Goal: Download file/media: Obtain a digital file from the website

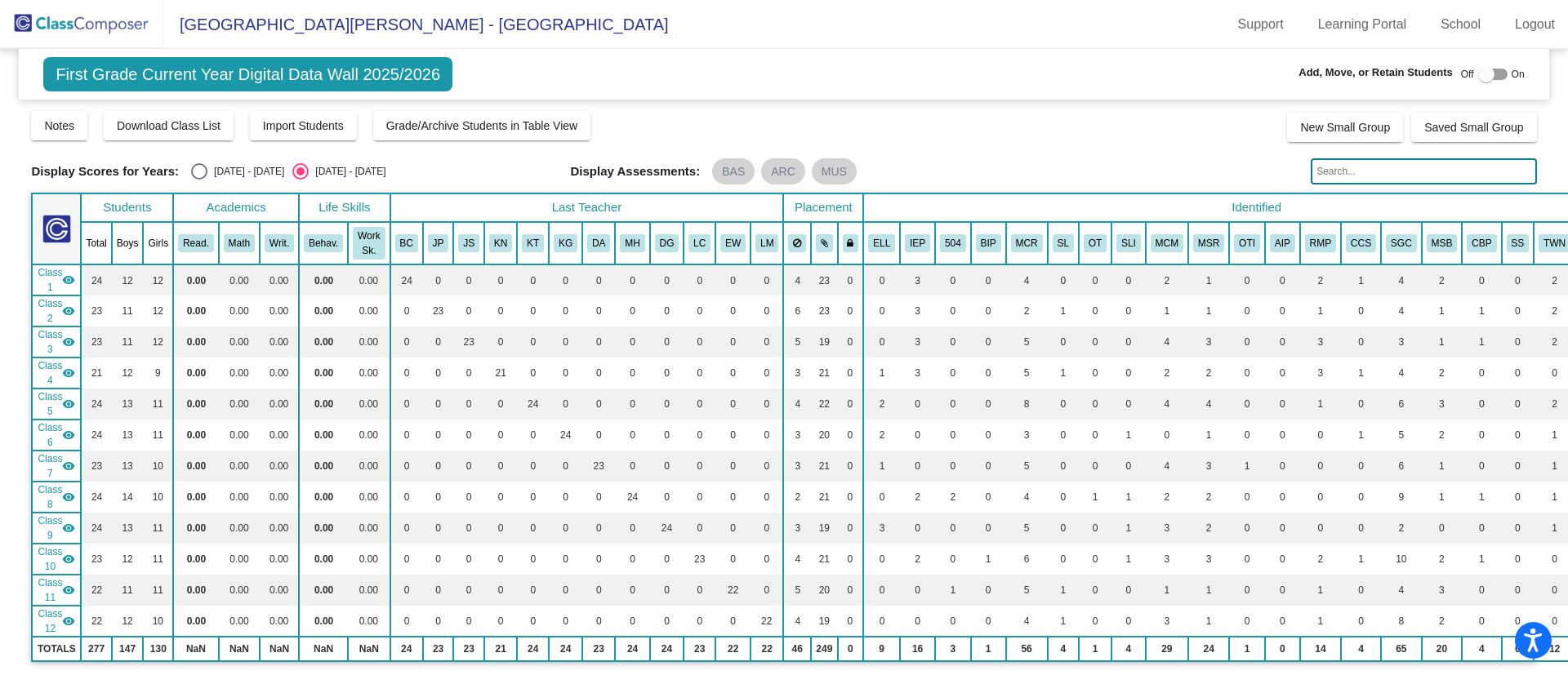
click at [114, 22] on img at bounding box center [81, 23] width 163 height 48
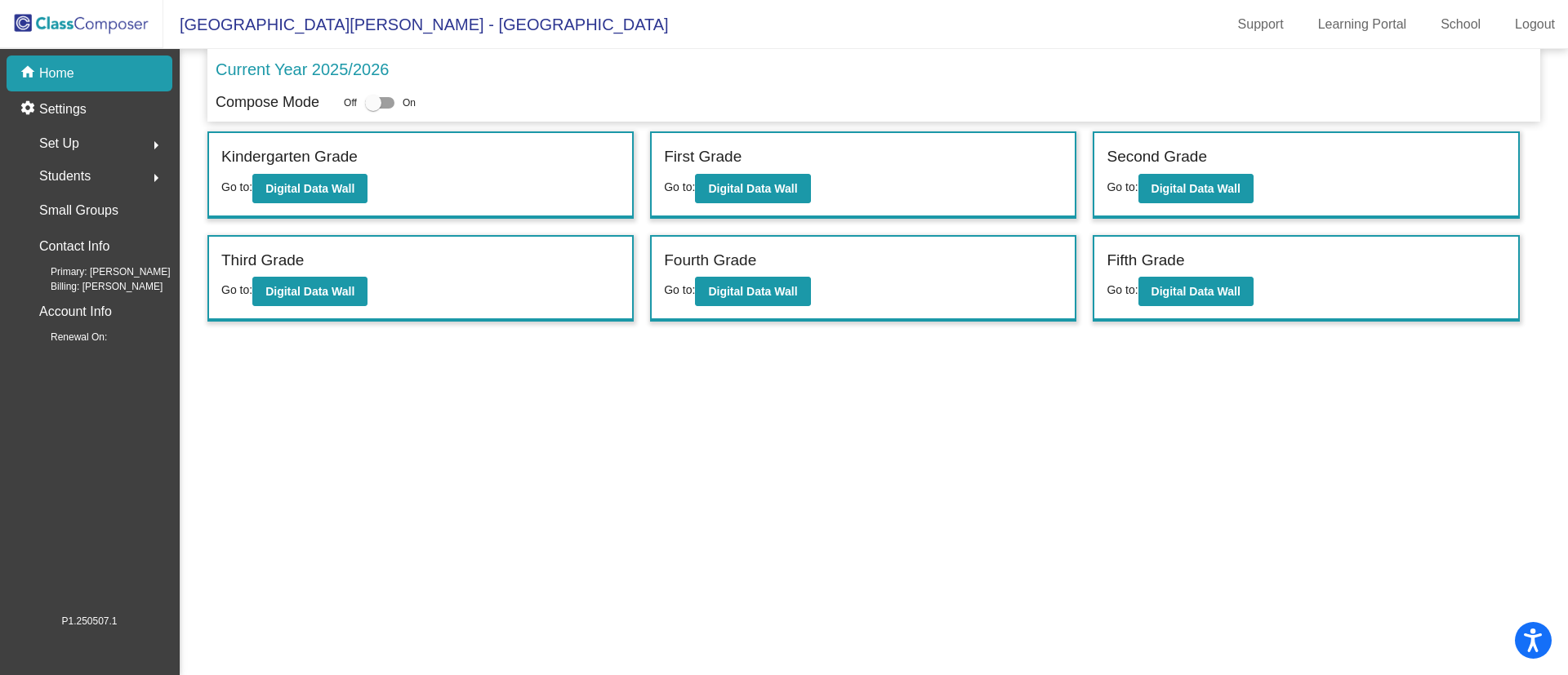
click at [148, 141] on mat-icon "arrow_right" at bounding box center [156, 146] width 20 height 20
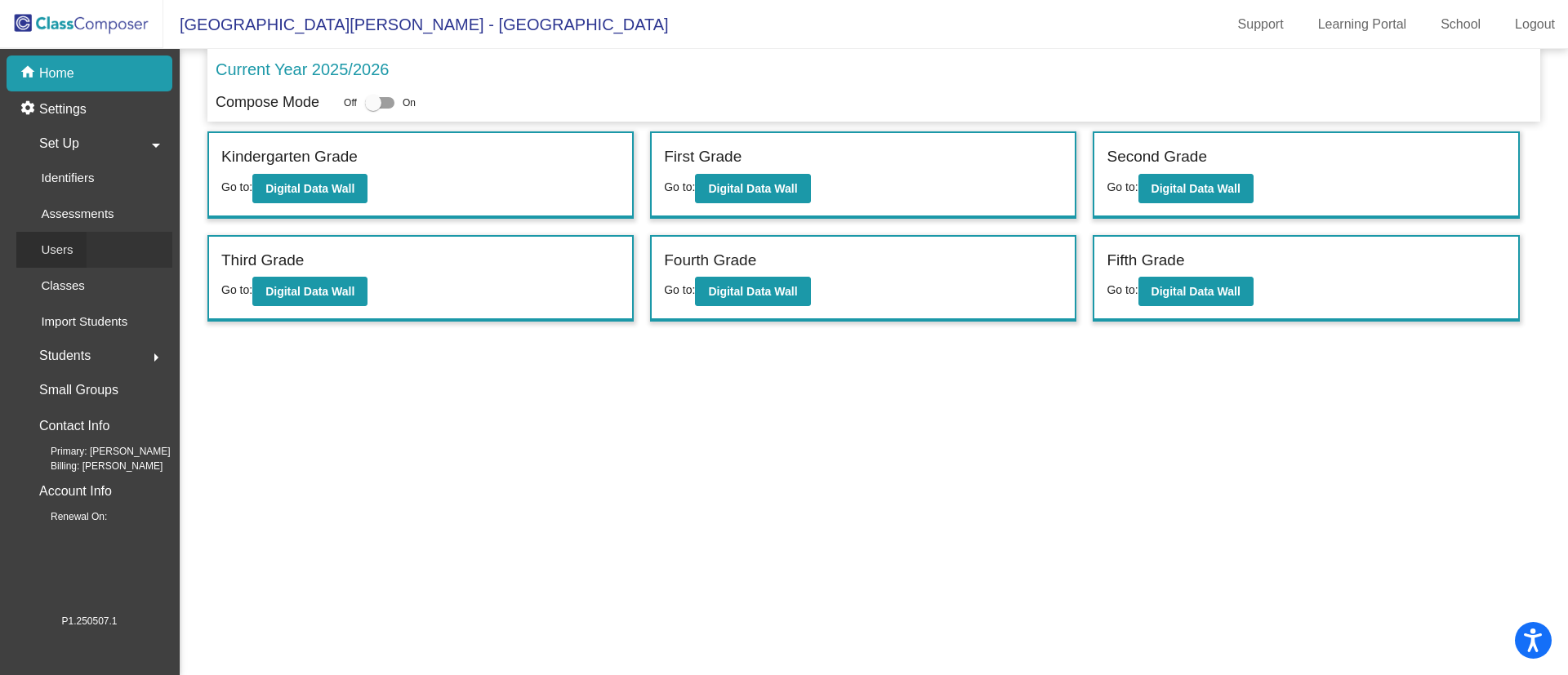
click at [73, 248] on div "Users" at bounding box center [52, 249] width 70 height 36
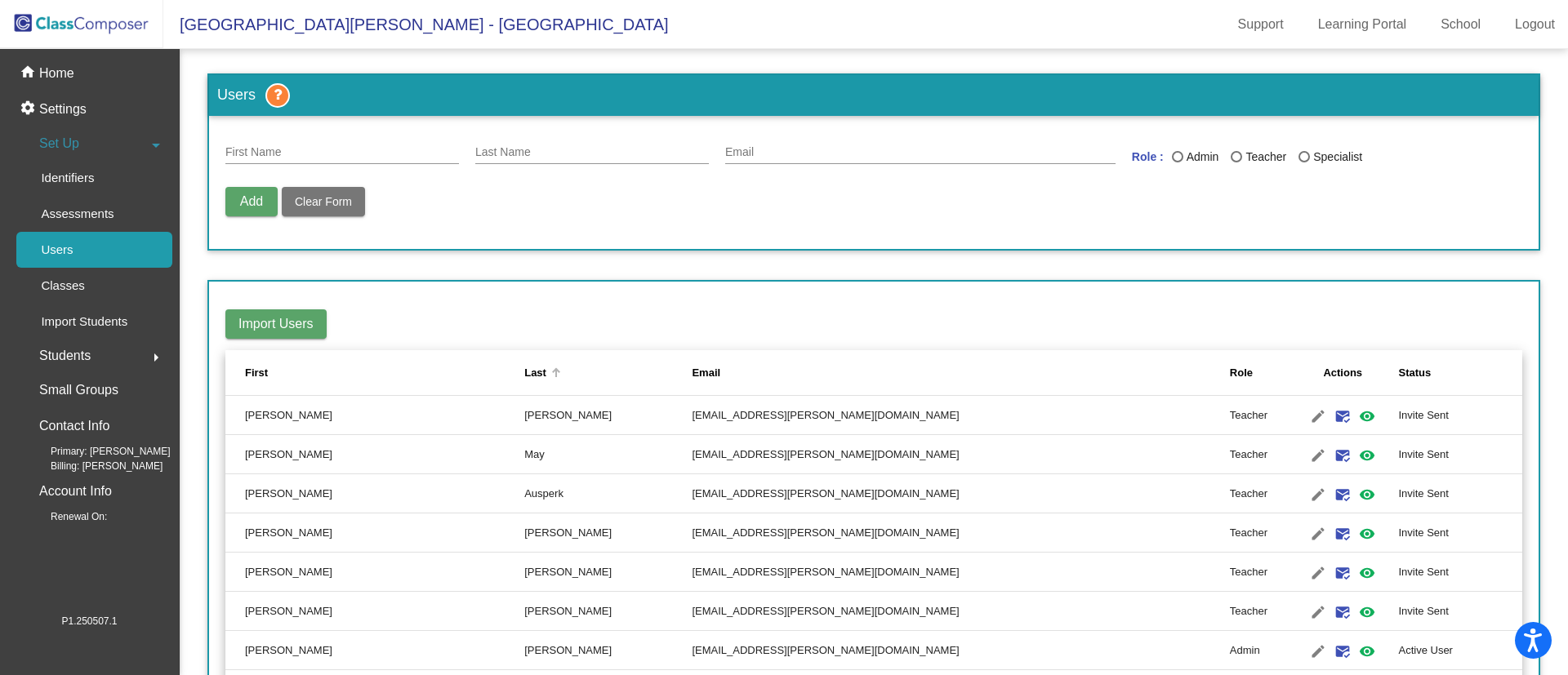
click at [524, 363] on th "Last" at bounding box center [607, 373] width 167 height 46
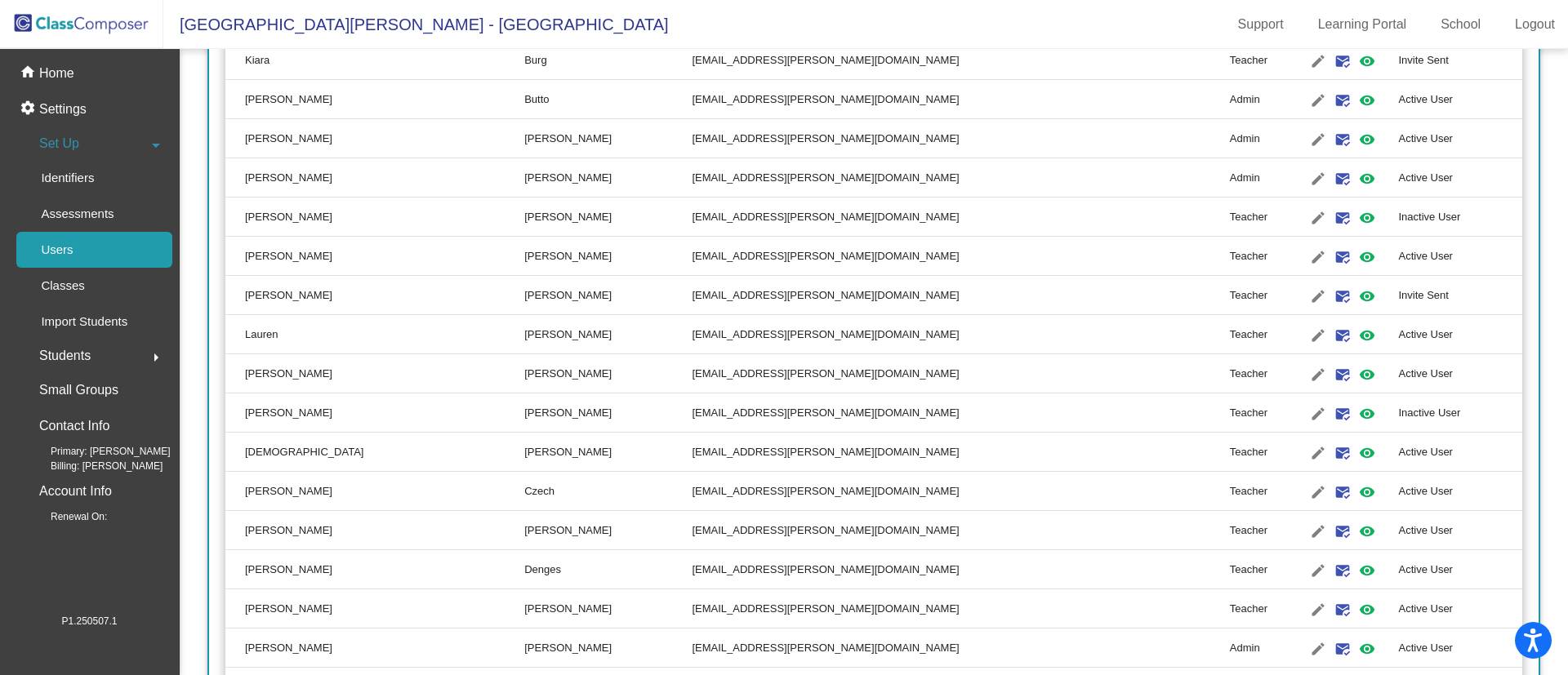
scroll to position [999, 0]
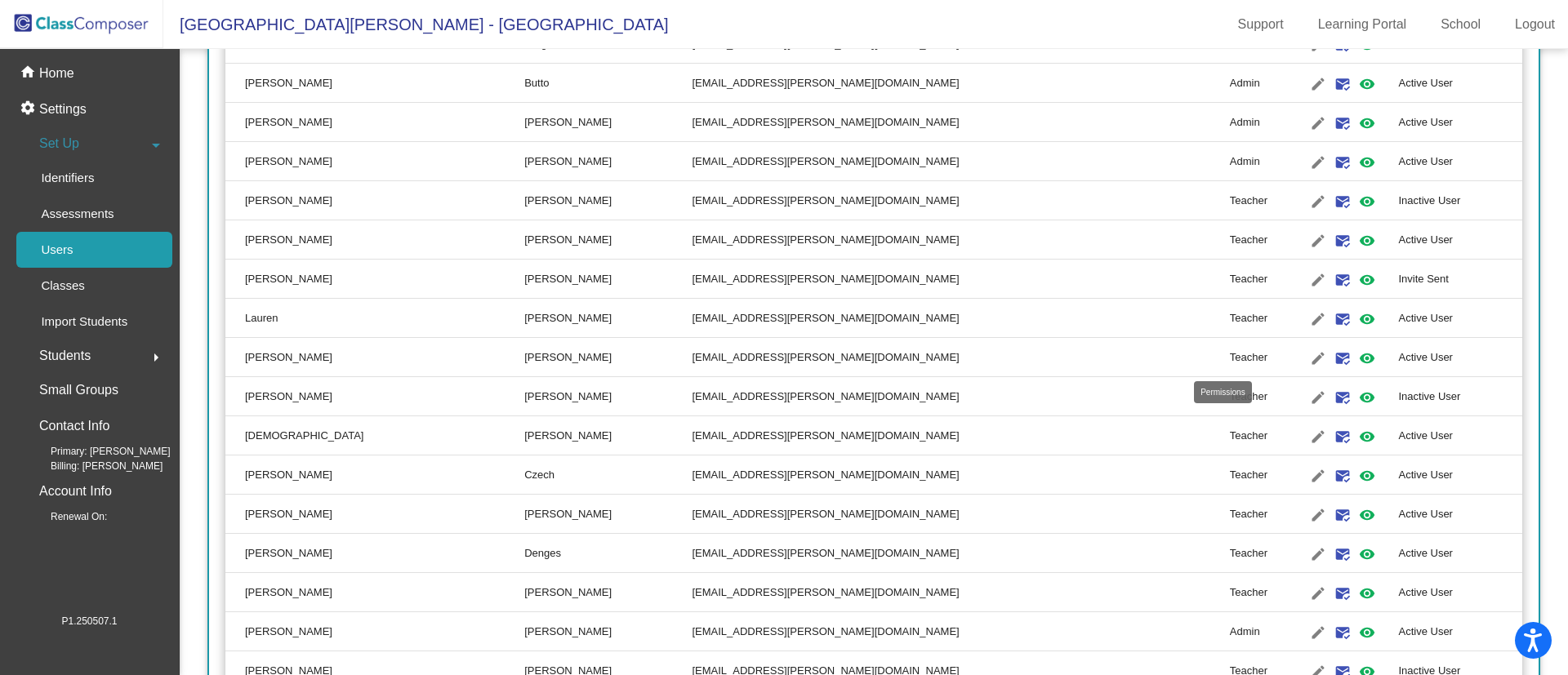
click at [1357, 359] on mat-icon "visibility" at bounding box center [1366, 358] width 20 height 20
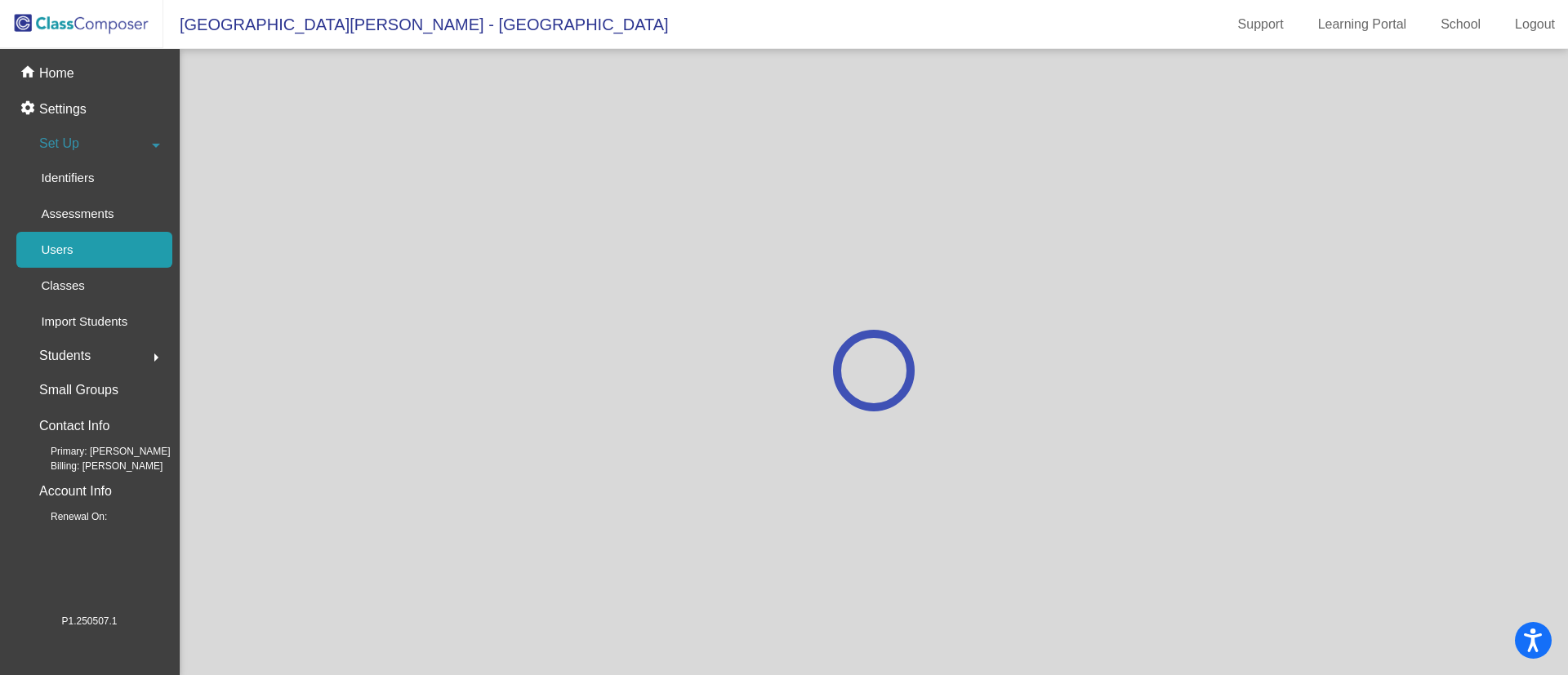
scroll to position [0, 0]
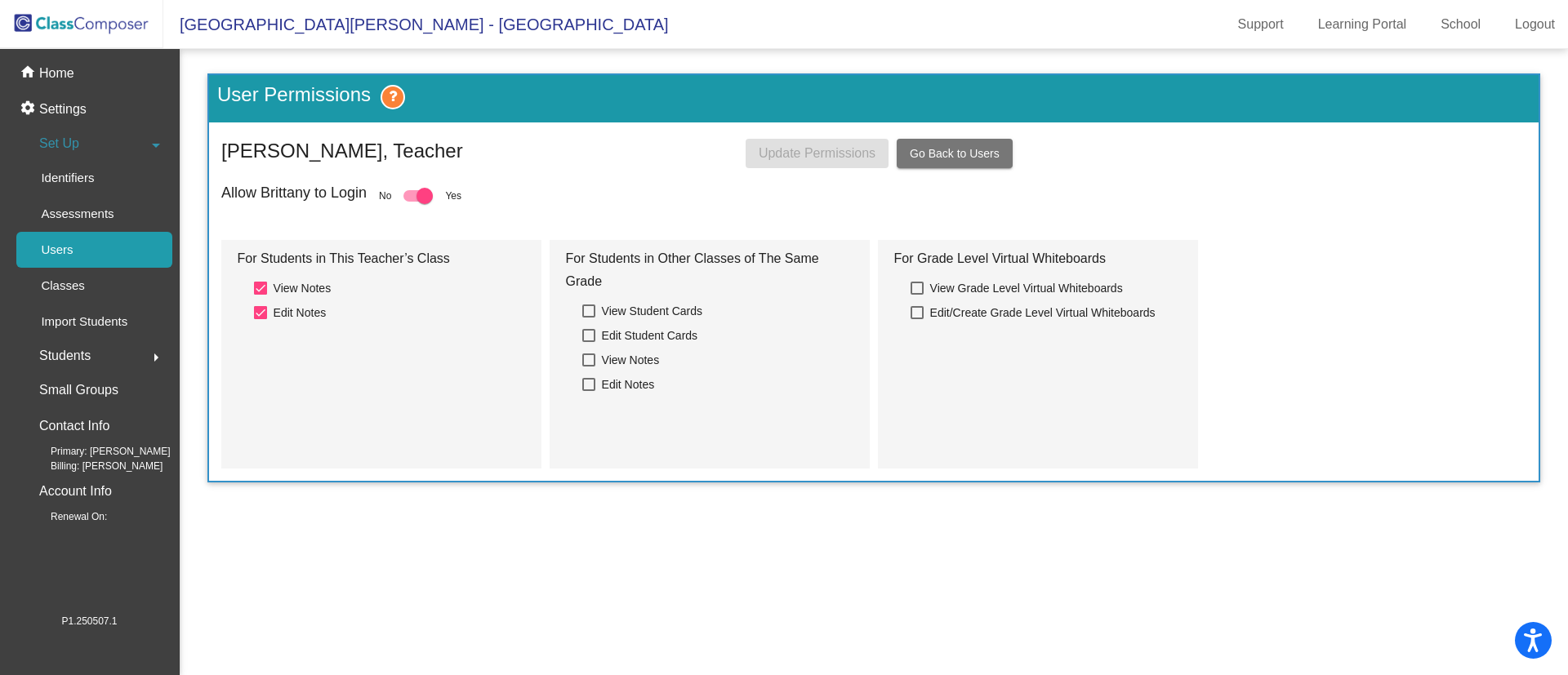
click at [919, 147] on span "Go Back to Users" at bounding box center [955, 153] width 90 height 13
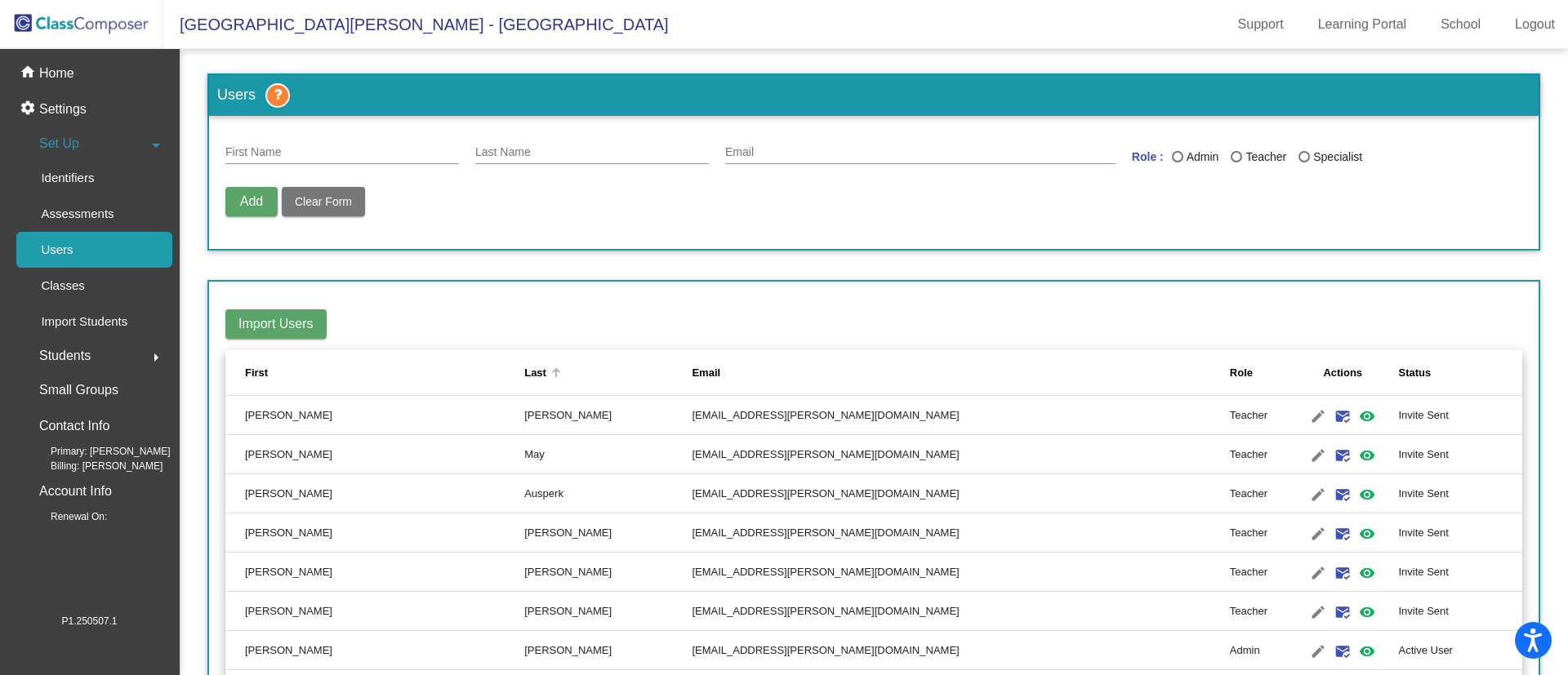
click at [524, 365] on div "Last" at bounding box center [535, 373] width 22 height 17
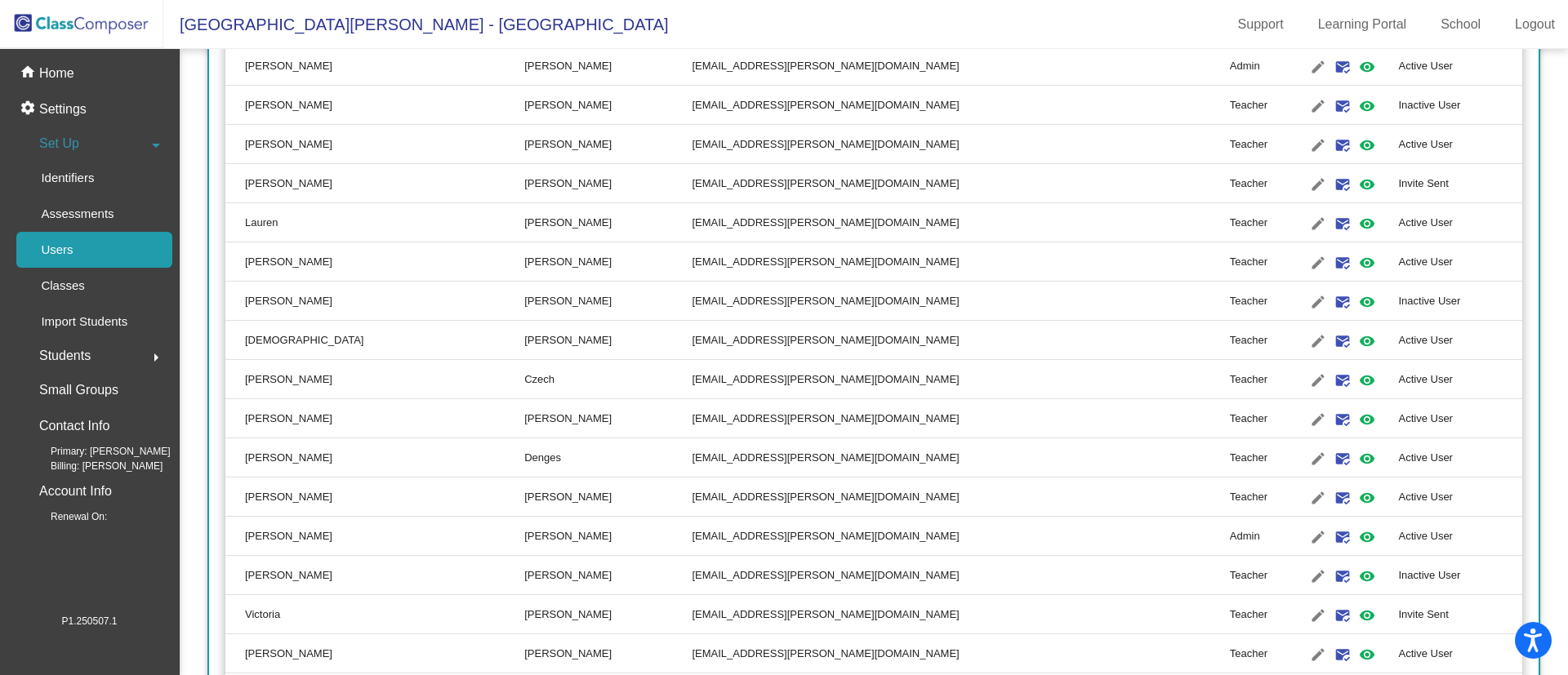
scroll to position [1098, 0]
click at [1332, 257] on mat-icon "mark_email_read" at bounding box center [1342, 259] width 20 height 20
click at [53, 76] on p "Home" at bounding box center [57, 73] width 35 height 20
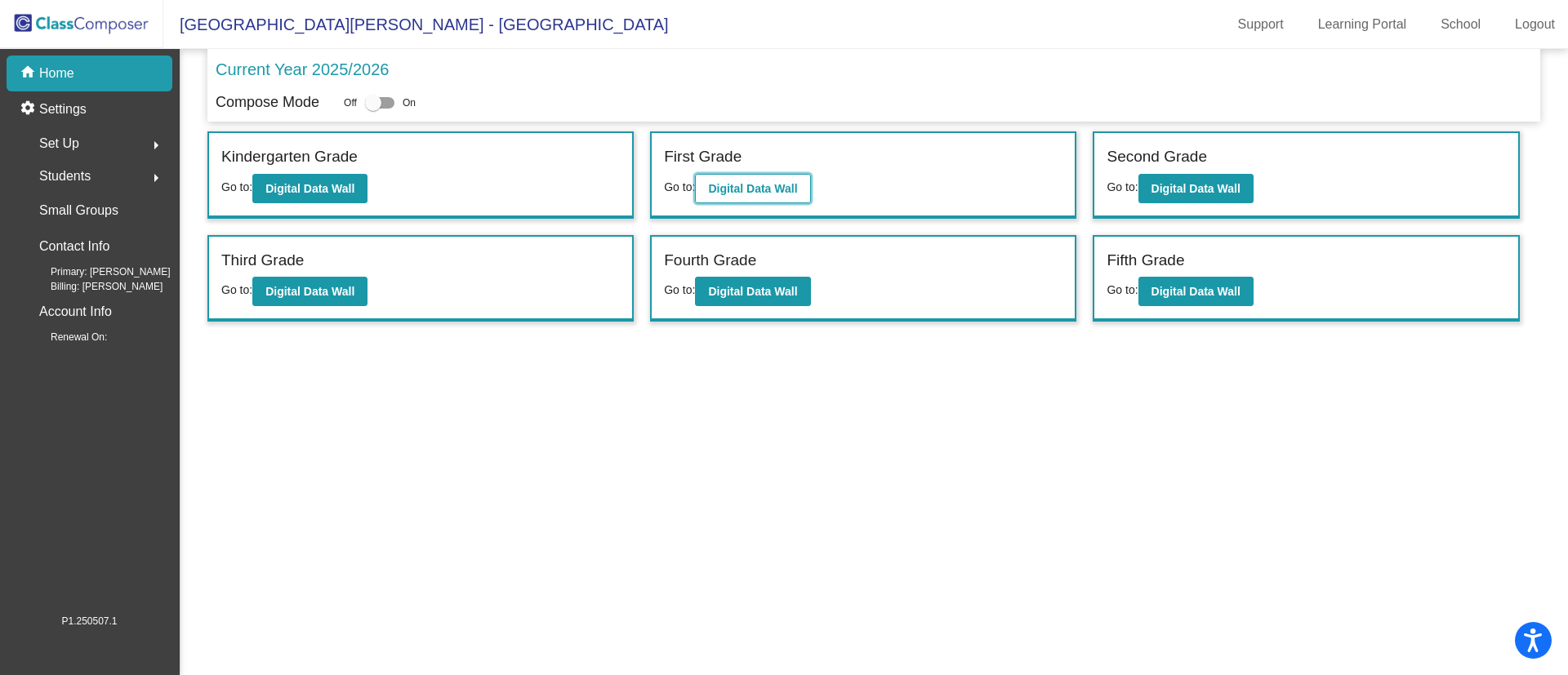
click at [762, 186] on b "Digital Data Wall" at bounding box center [752, 188] width 89 height 13
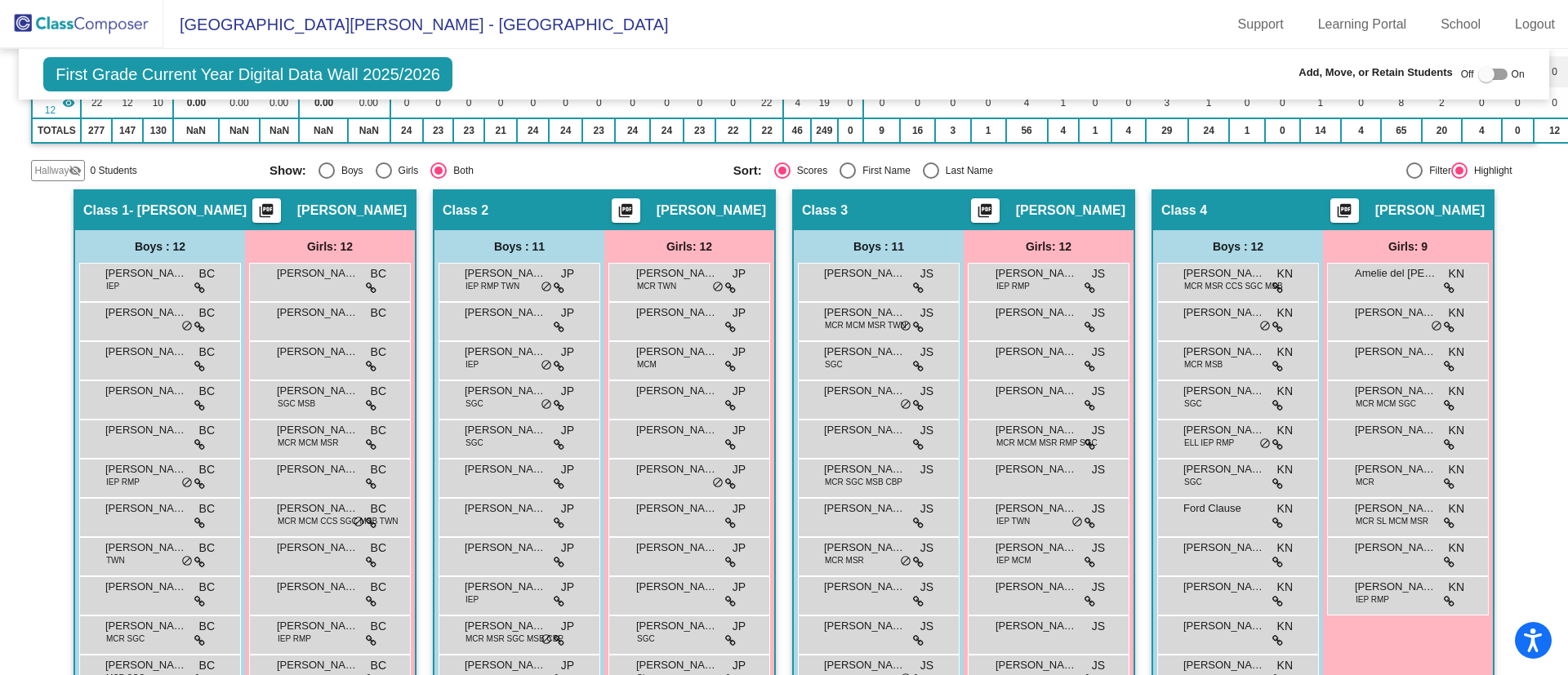
scroll to position [510, 0]
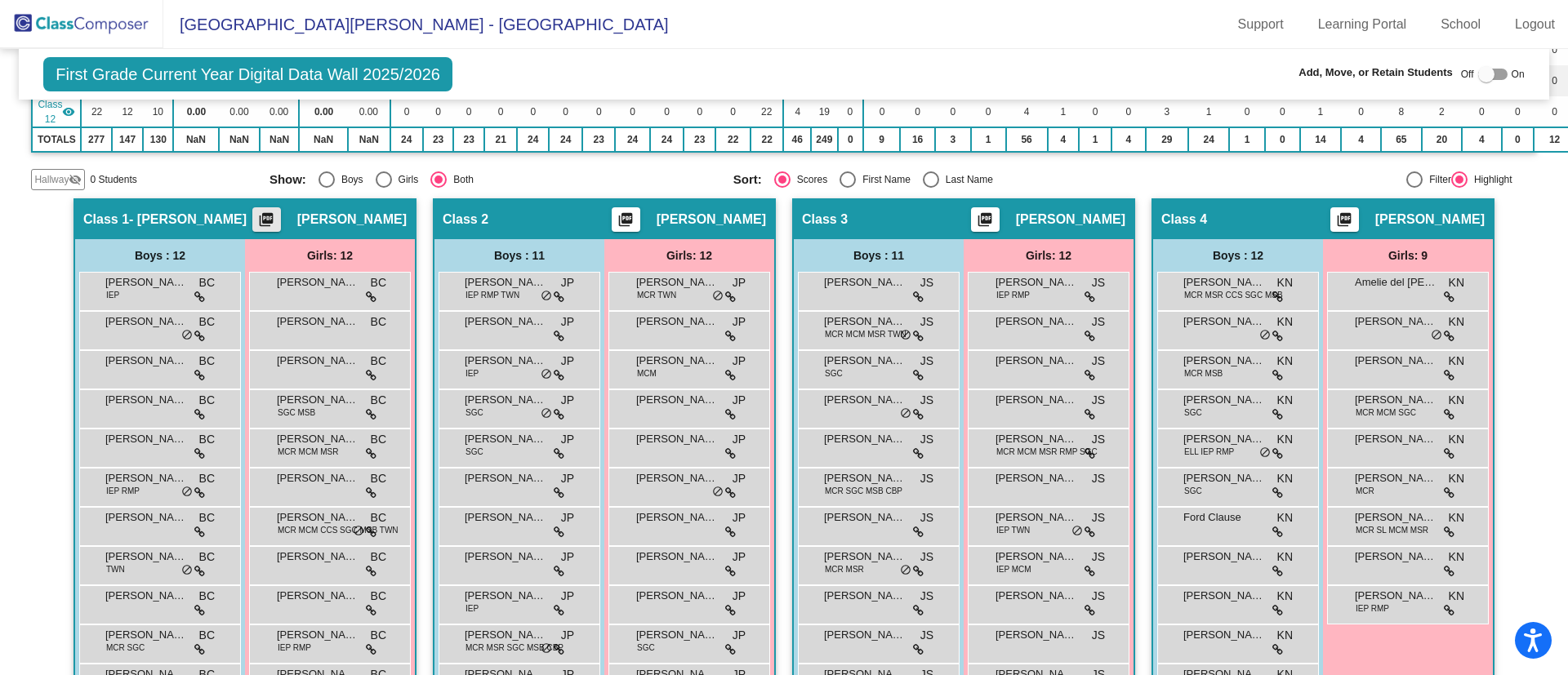
click at [270, 215] on mat-icon "picture_as_pdf" at bounding box center [266, 222] width 20 height 22
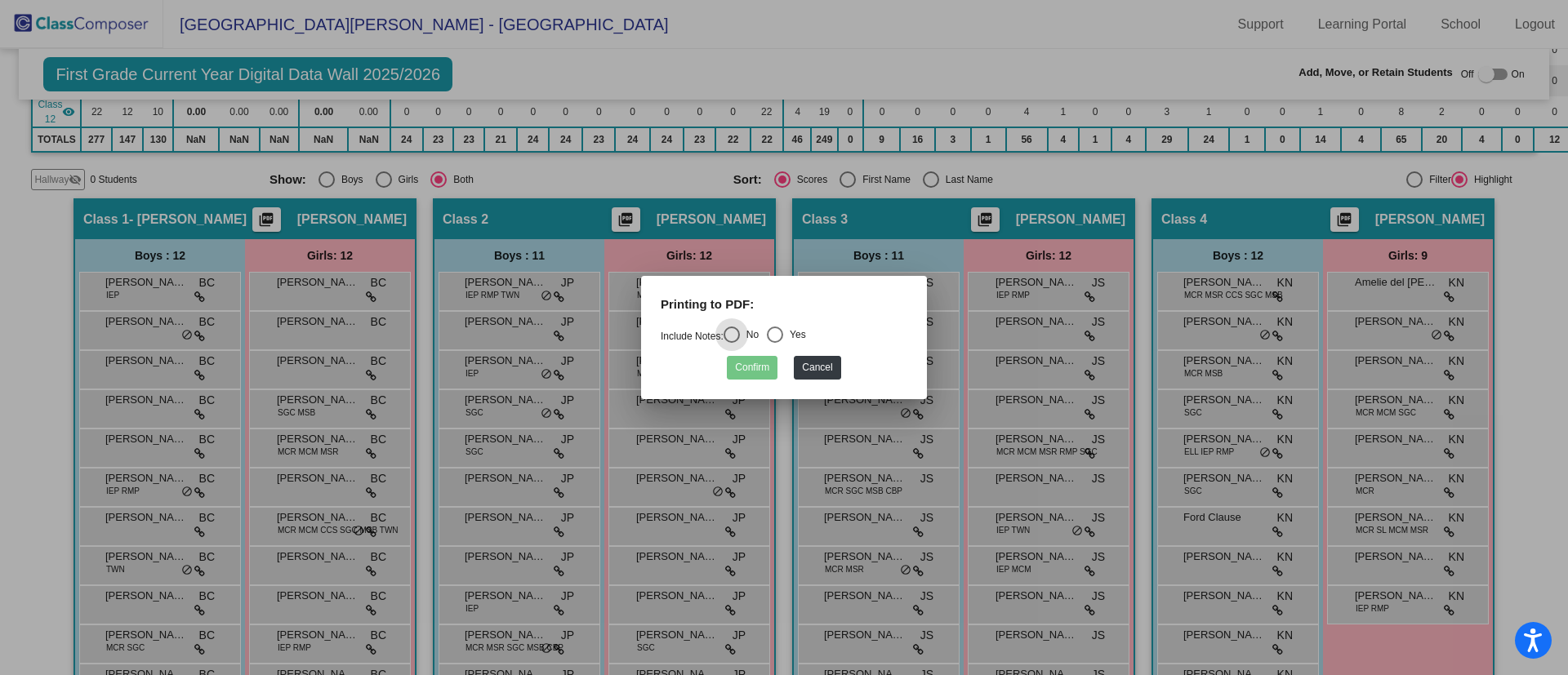
click at [779, 332] on div "Select an option" at bounding box center [775, 335] width 17 height 17
click at [775, 343] on input "Yes" at bounding box center [774, 343] width 1 height 1
radio input "true"
click at [747, 366] on button "Confirm" at bounding box center [752, 368] width 51 height 23
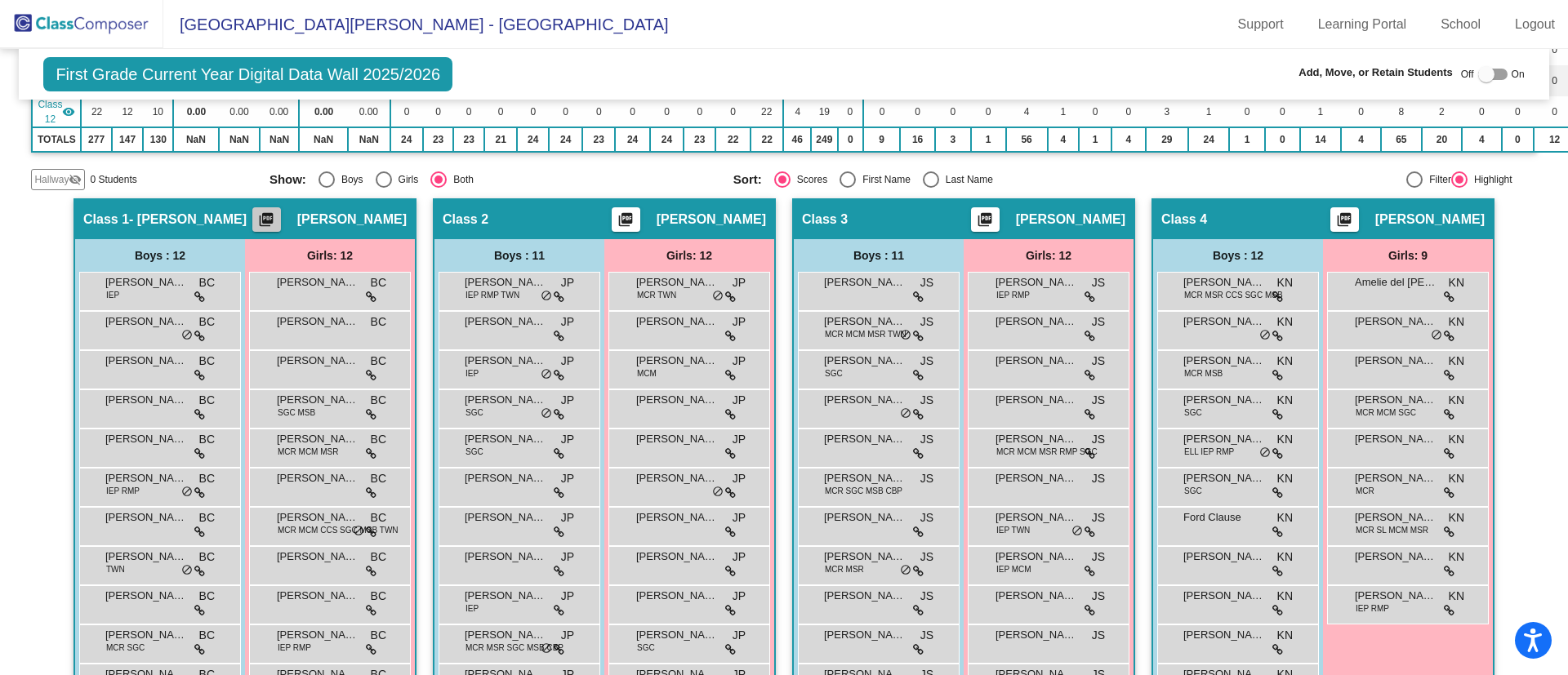
click at [275, 220] on mat-icon "picture_as_pdf" at bounding box center [266, 222] width 20 height 22
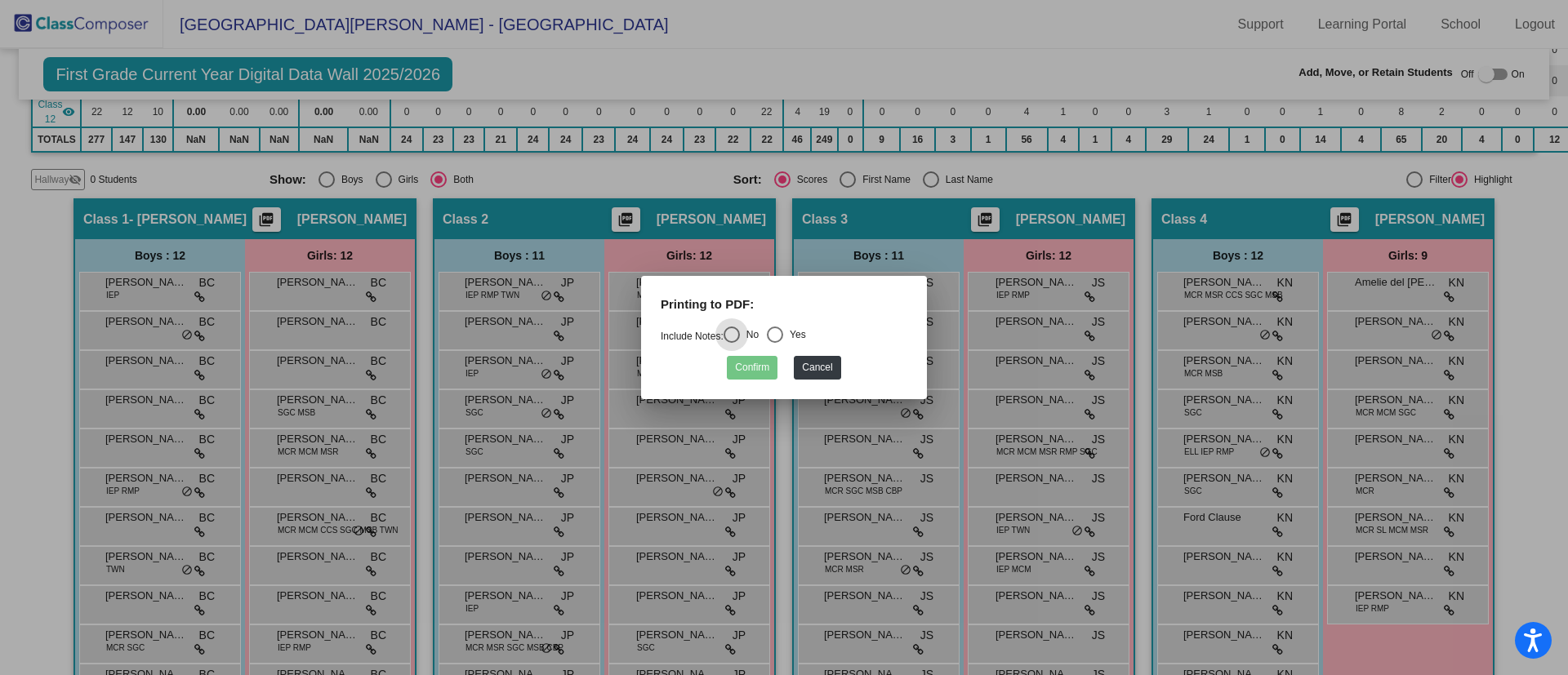
click at [784, 334] on div "Select an option" at bounding box center [775, 335] width 17 height 17
click at [775, 343] on input "Yes" at bounding box center [774, 343] width 1 height 1
radio input "true"
click at [741, 369] on button "Confirm" at bounding box center [752, 368] width 51 height 23
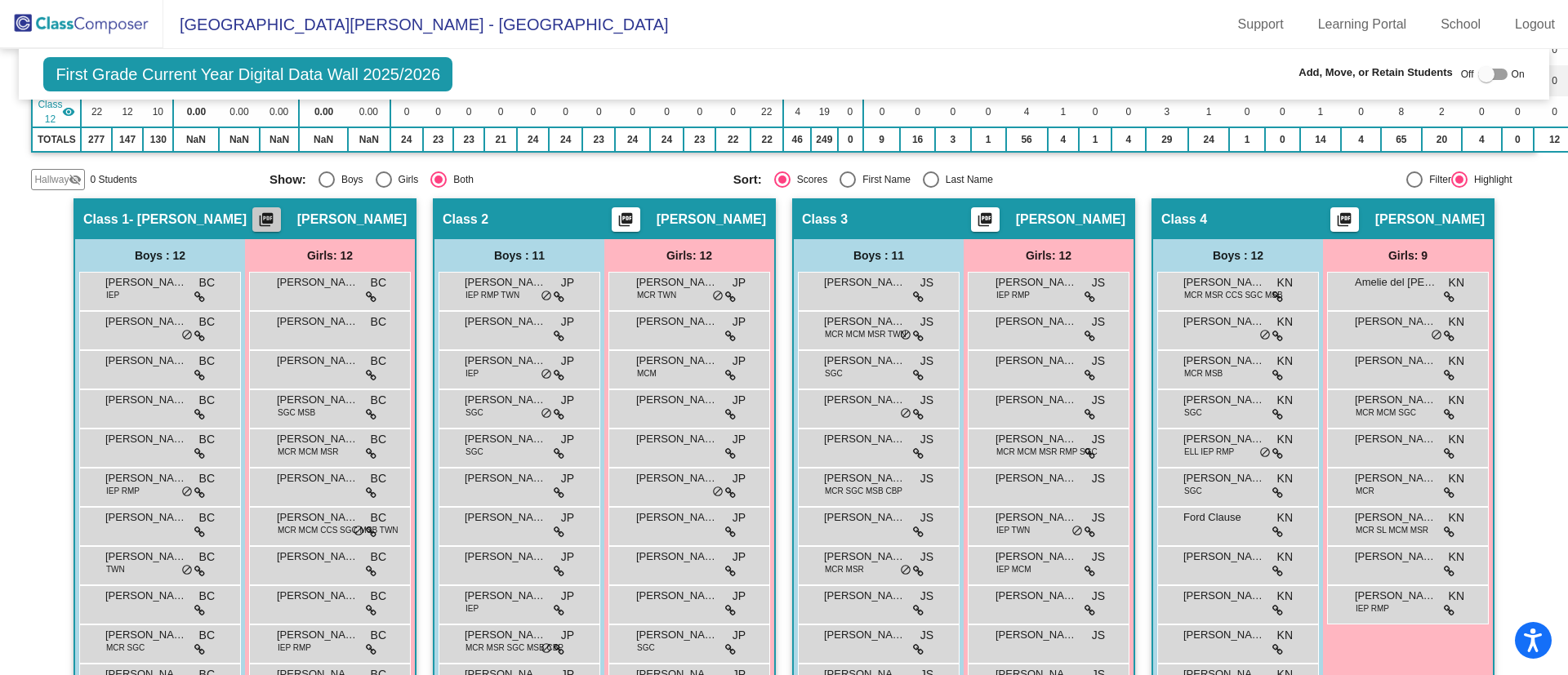
click at [276, 215] on mat-icon "picture_as_pdf" at bounding box center [266, 222] width 20 height 22
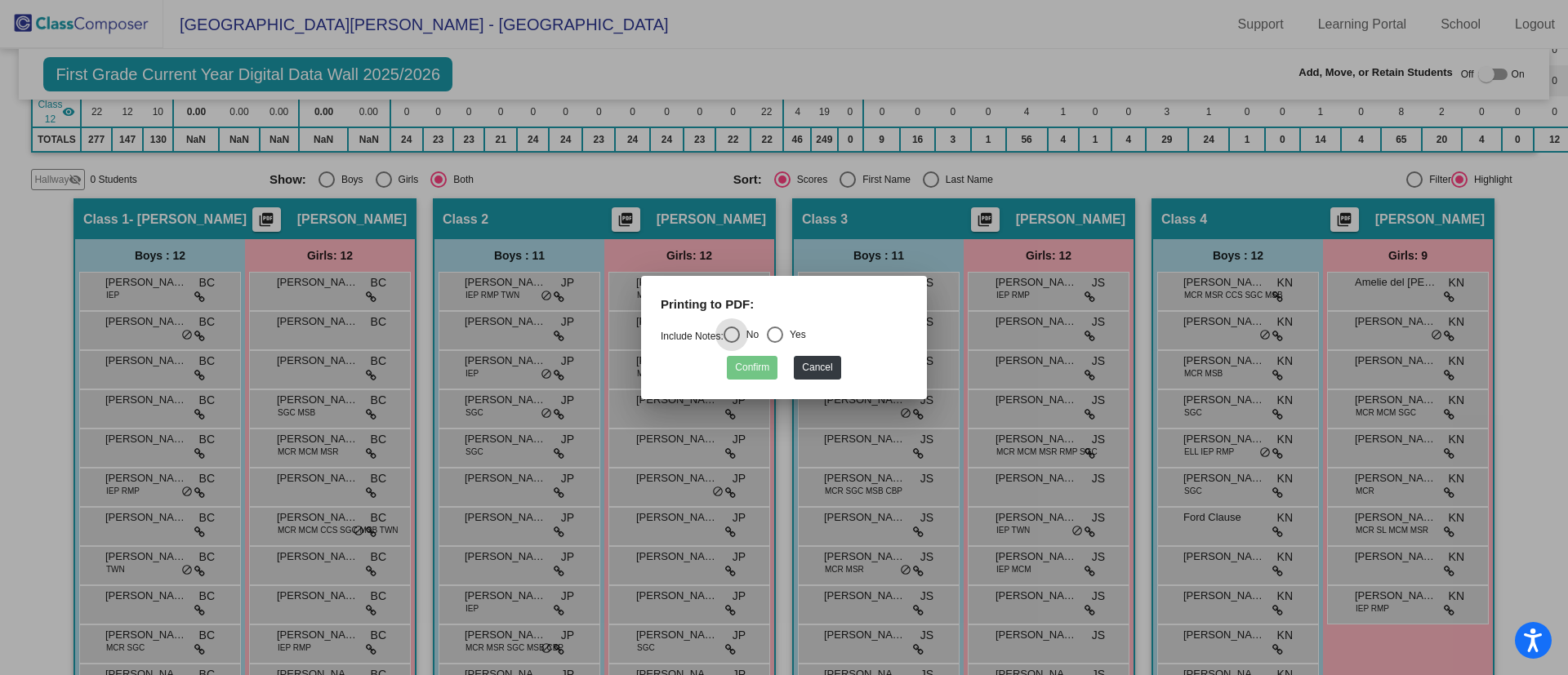
click at [779, 334] on div "Select an option" at bounding box center [775, 335] width 17 height 17
click at [775, 343] on input "Yes" at bounding box center [774, 343] width 1 height 1
radio input "true"
click at [754, 365] on button "Confirm" at bounding box center [752, 368] width 51 height 23
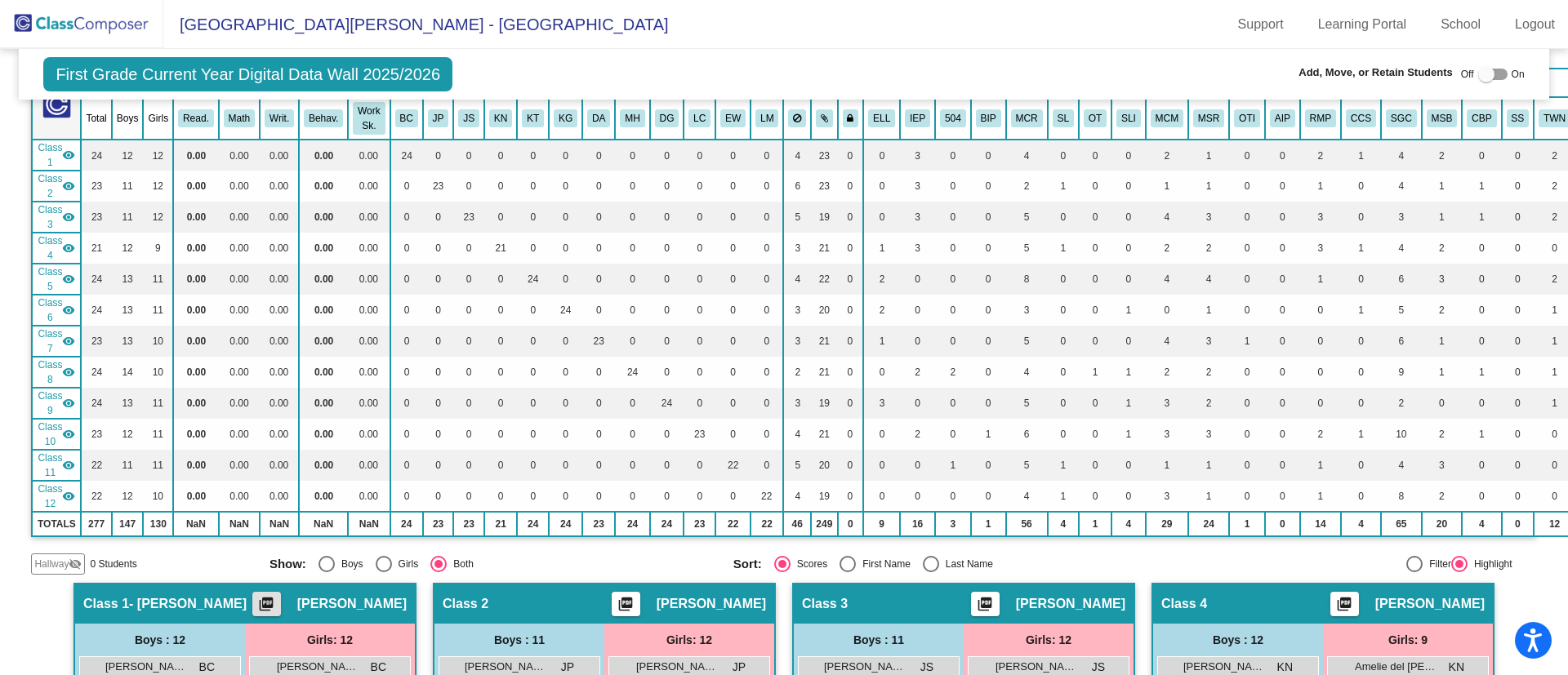
scroll to position [0, 0]
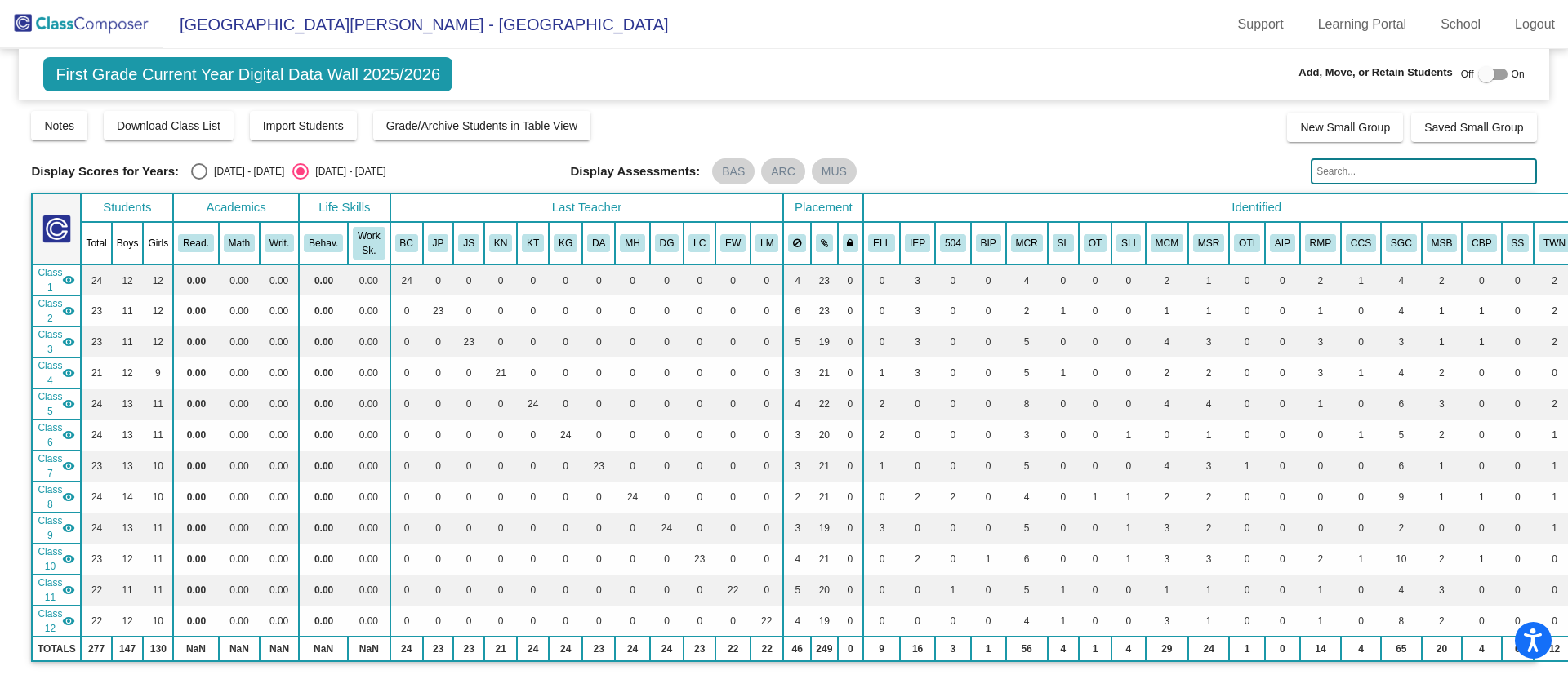
click at [202, 173] on div "Select an option" at bounding box center [199, 171] width 17 height 17
click at [200, 180] on input "[DATE] - [DATE]" at bounding box center [199, 180] width 1 height 1
radio input "true"
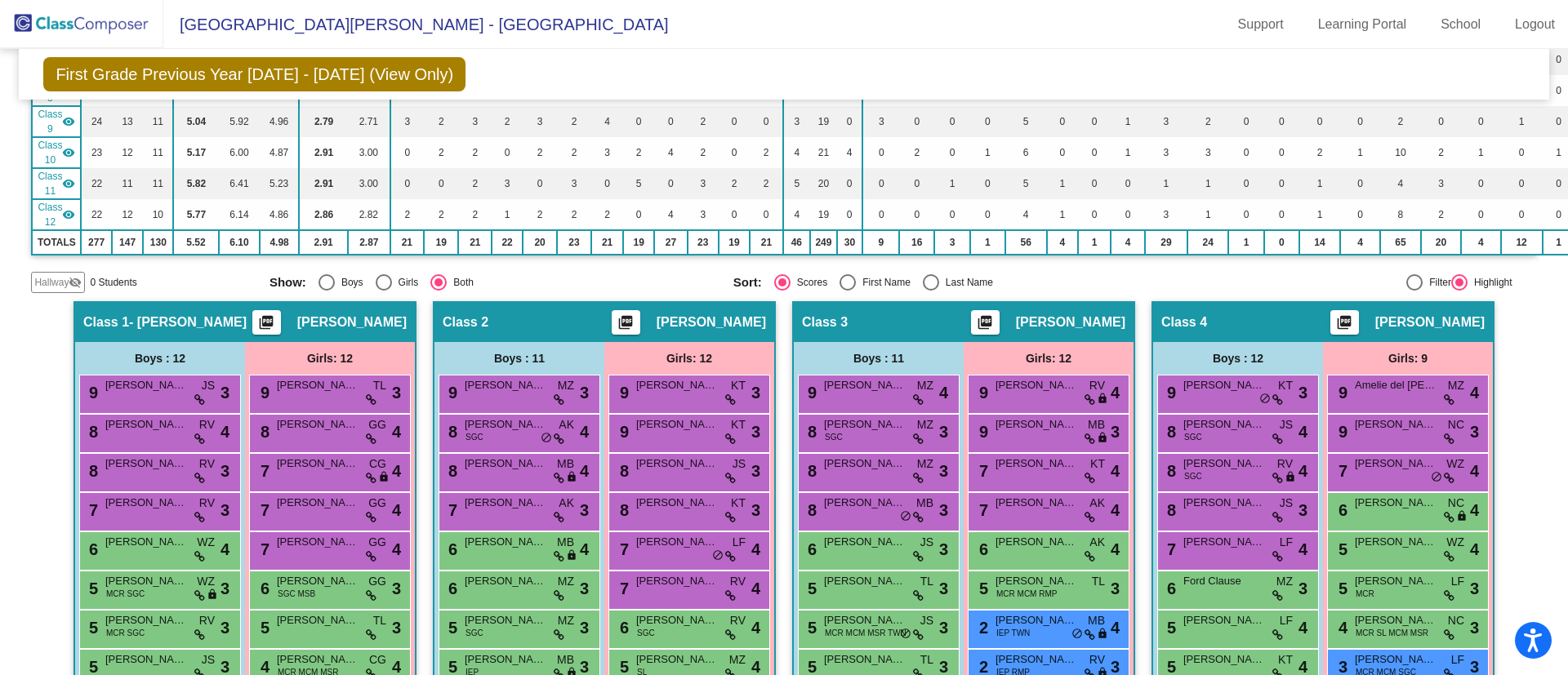
scroll to position [404, 0]
click at [271, 318] on mat-icon "picture_as_pdf" at bounding box center [266, 325] width 20 height 22
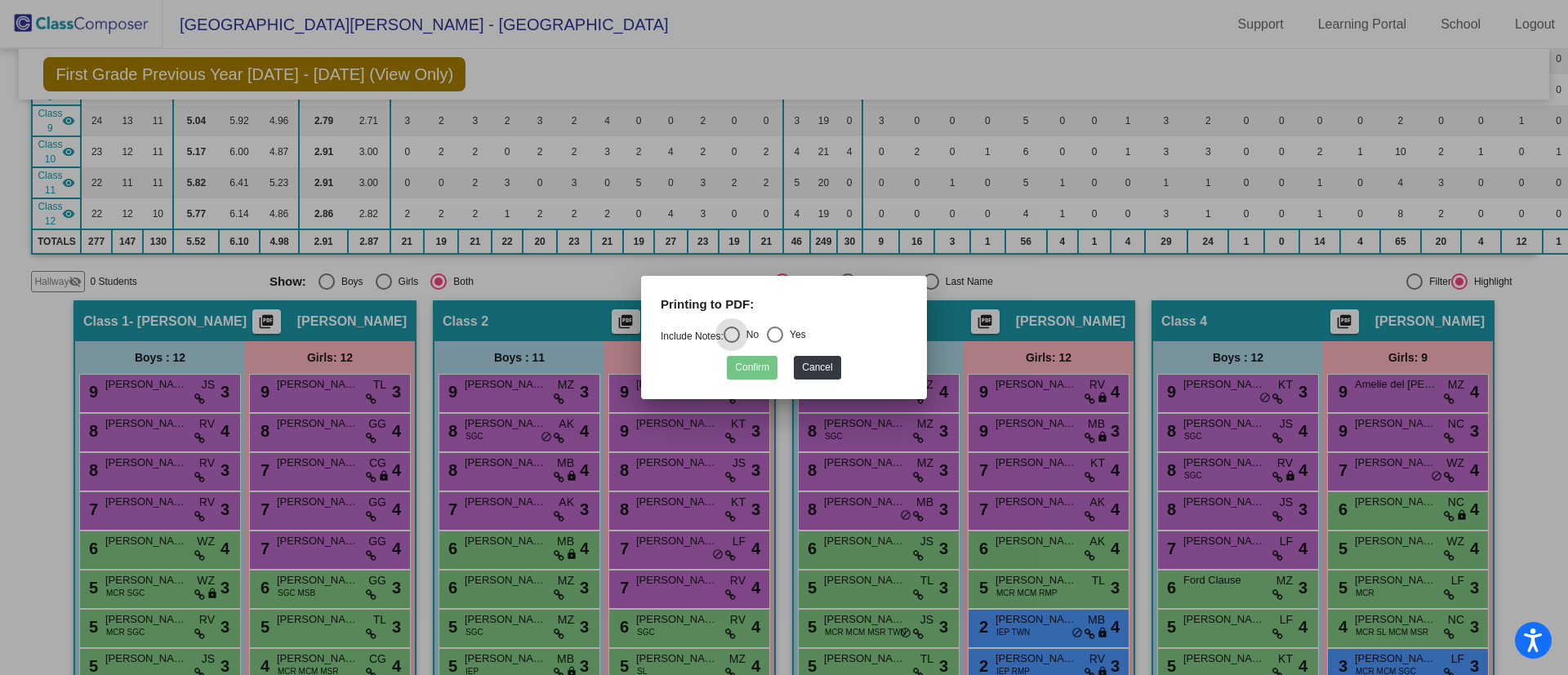
click at [778, 332] on div "Select an option" at bounding box center [775, 335] width 17 height 17
click at [775, 343] on input "Yes" at bounding box center [774, 343] width 1 height 1
radio input "true"
click at [742, 368] on button "Confirm" at bounding box center [752, 368] width 51 height 23
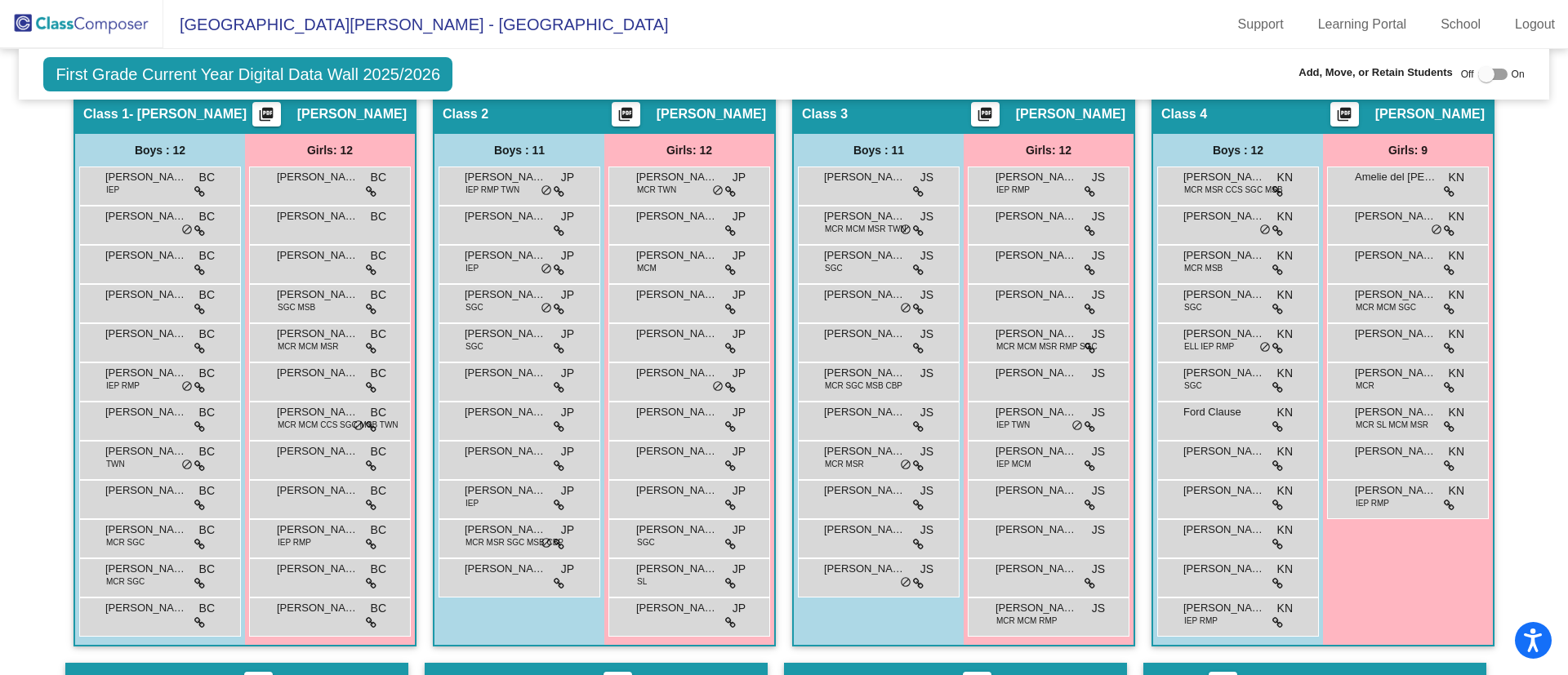
scroll to position [617, 0]
